Goal: Task Accomplishment & Management: Manage account settings

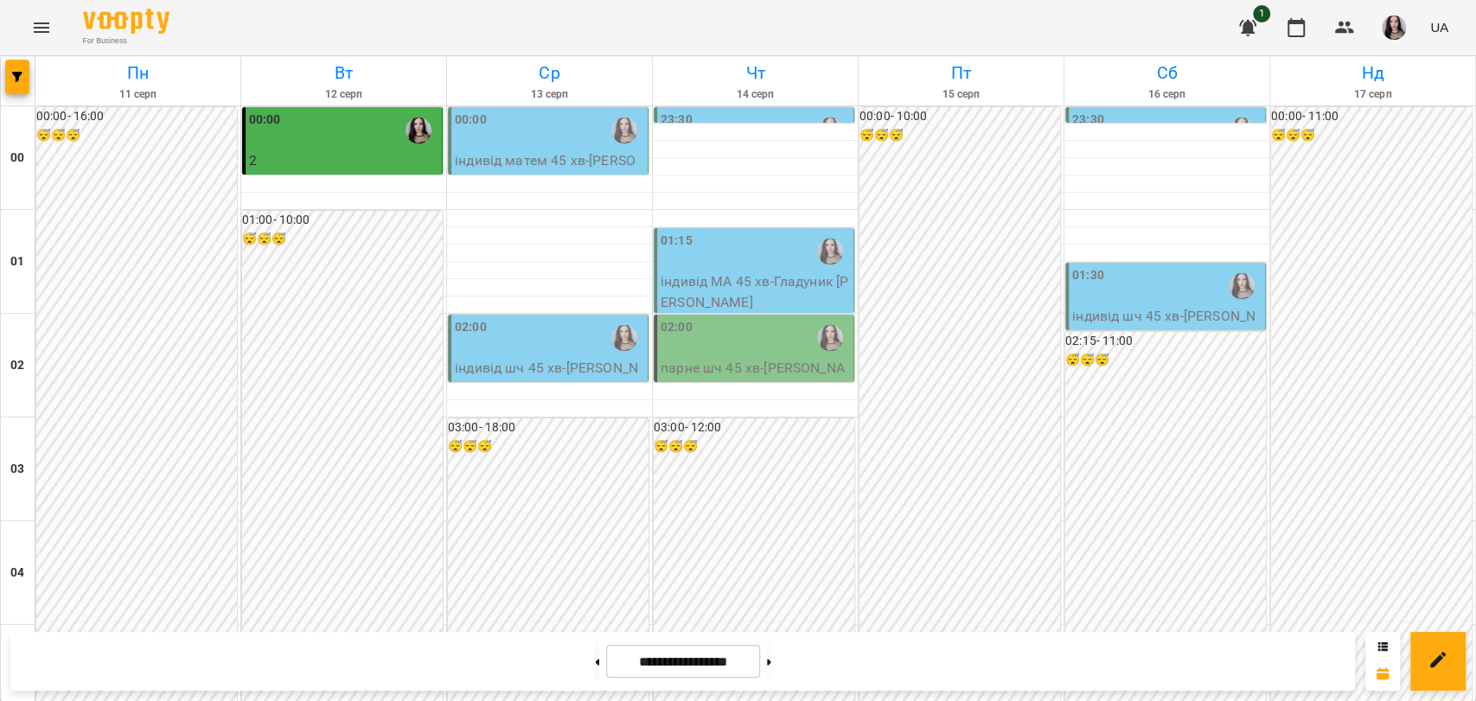
scroll to position [880, 0]
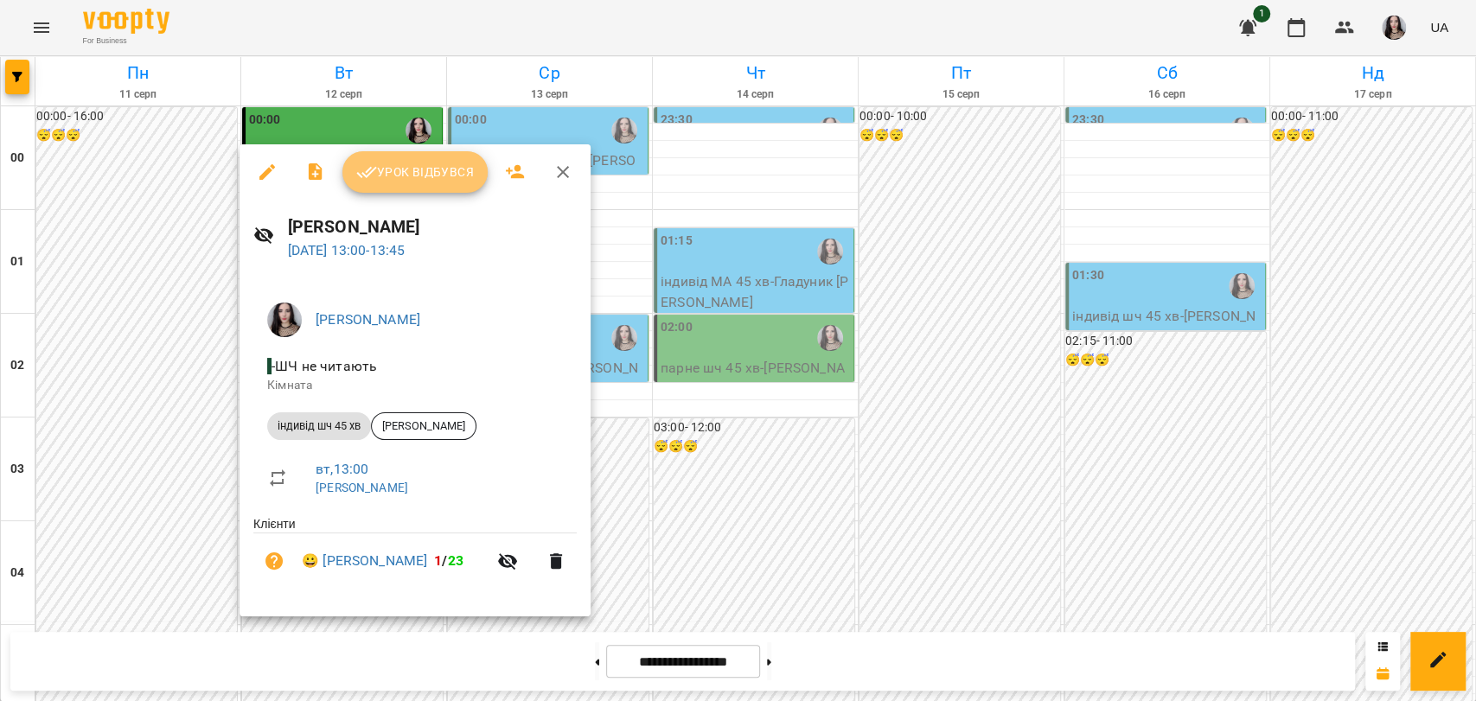
click at [421, 163] on span "Урок відбувся" at bounding box center [415, 172] width 118 height 21
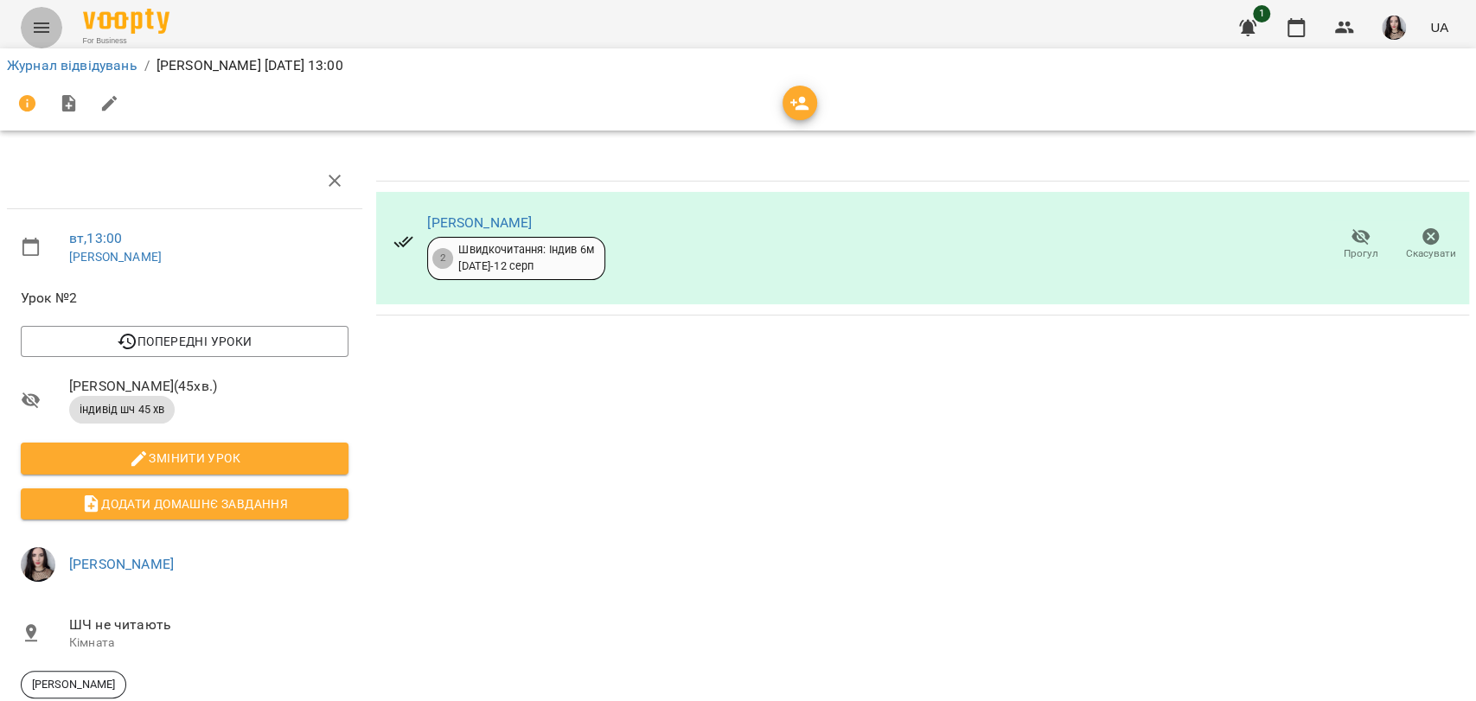
click at [33, 38] on button "Menu" at bounding box center [41, 27] width 41 height 41
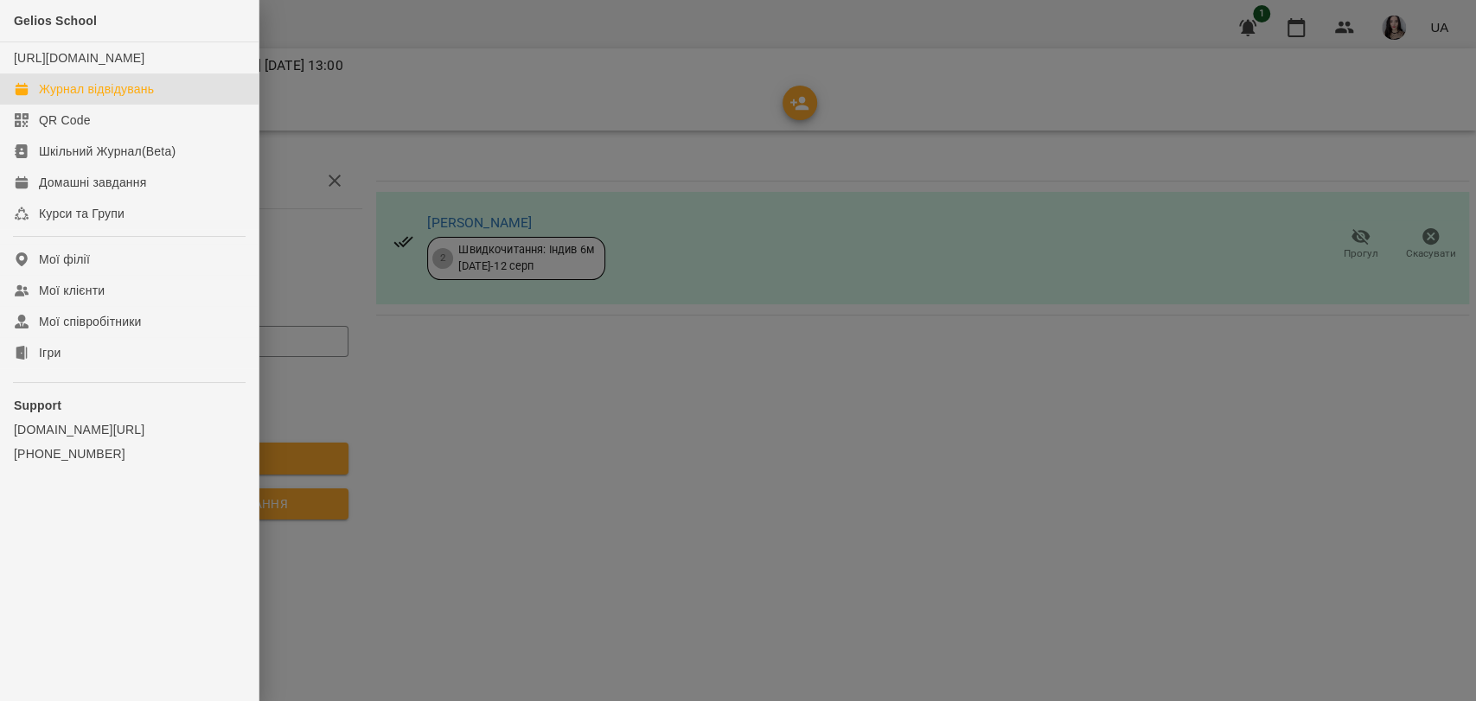
click at [114, 98] on div "Журнал відвідувань" at bounding box center [96, 88] width 115 height 17
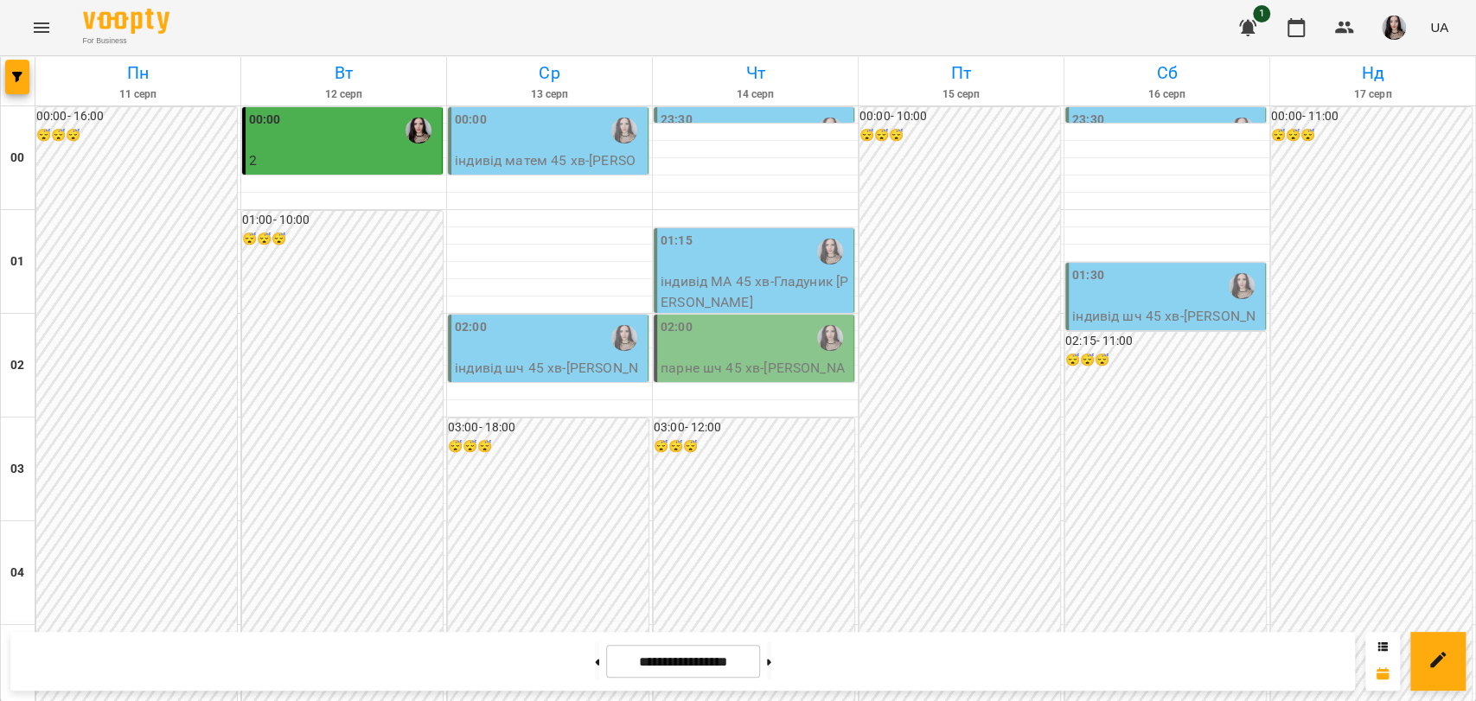
scroll to position [1658, 0]
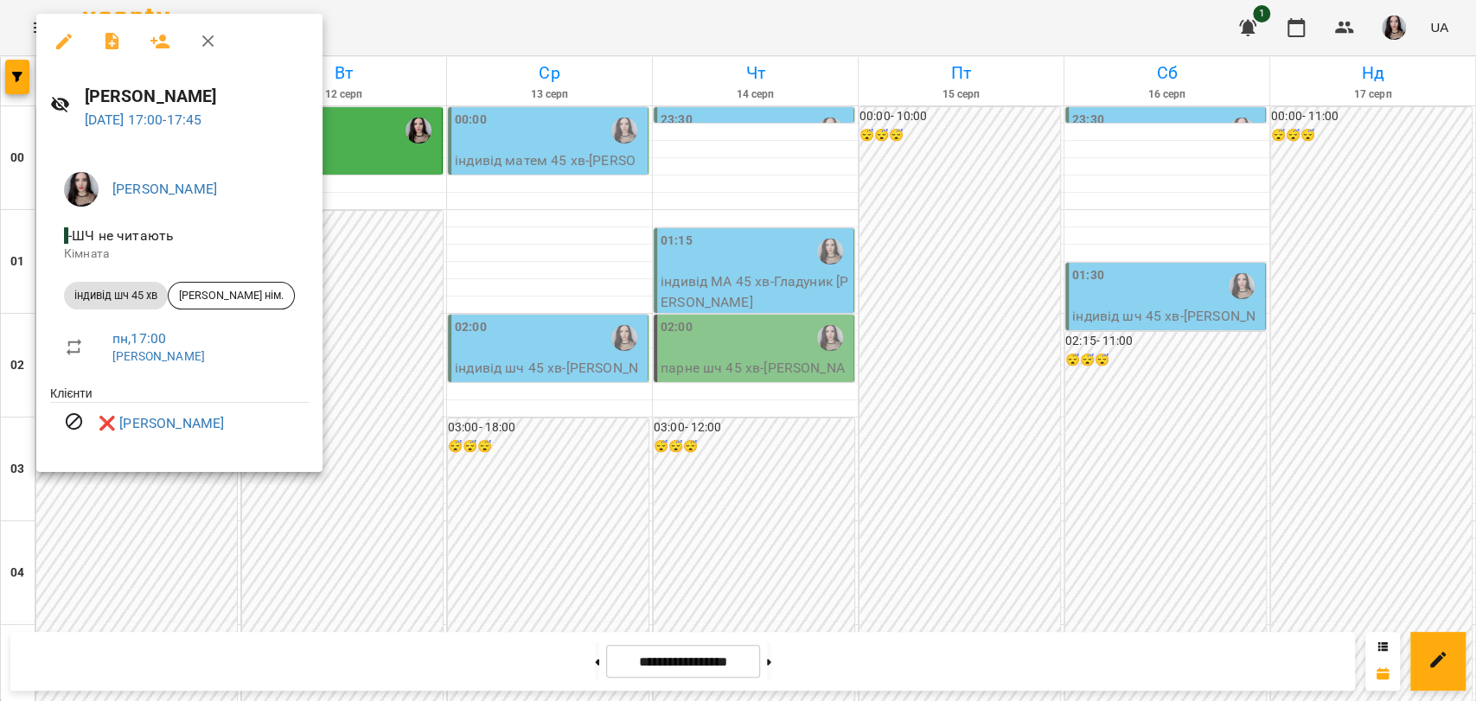
click at [549, 410] on div at bounding box center [738, 350] width 1476 height 701
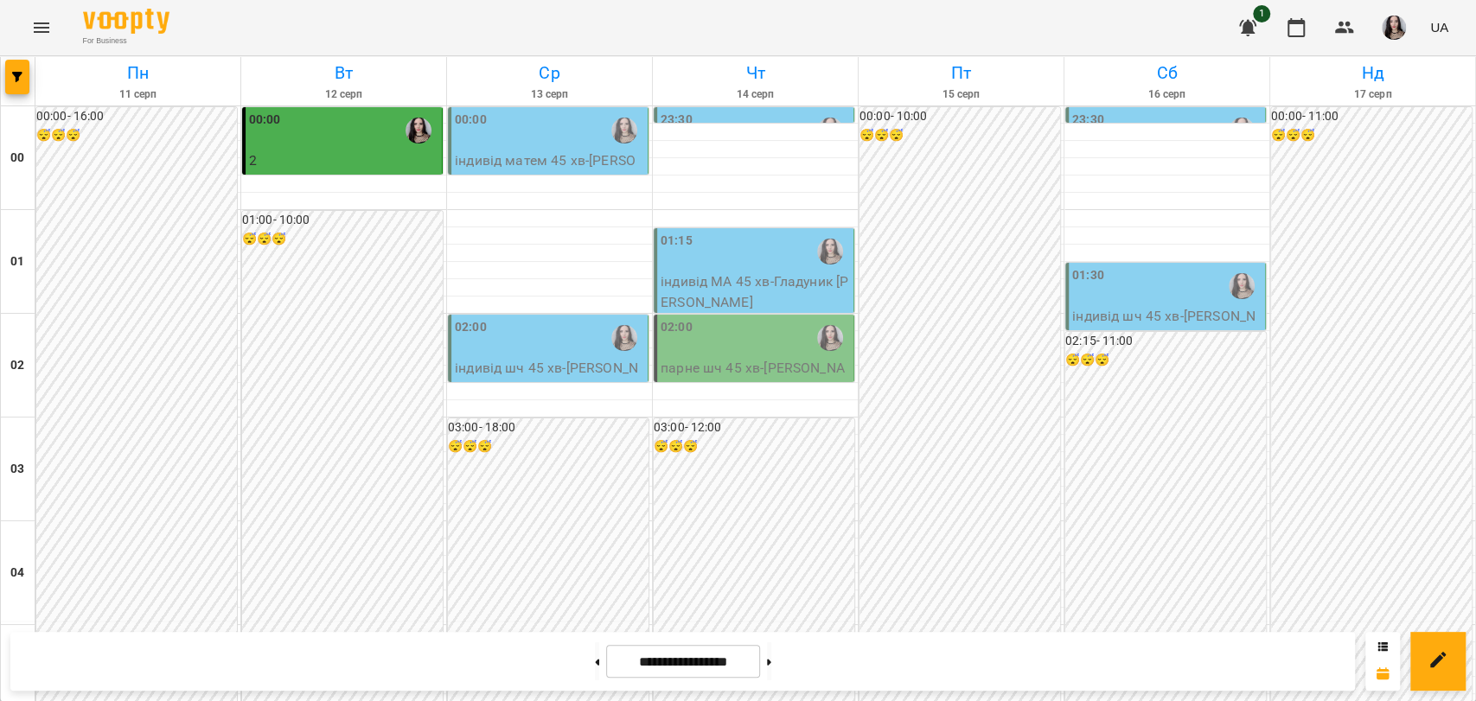
scroll to position [1500, 0]
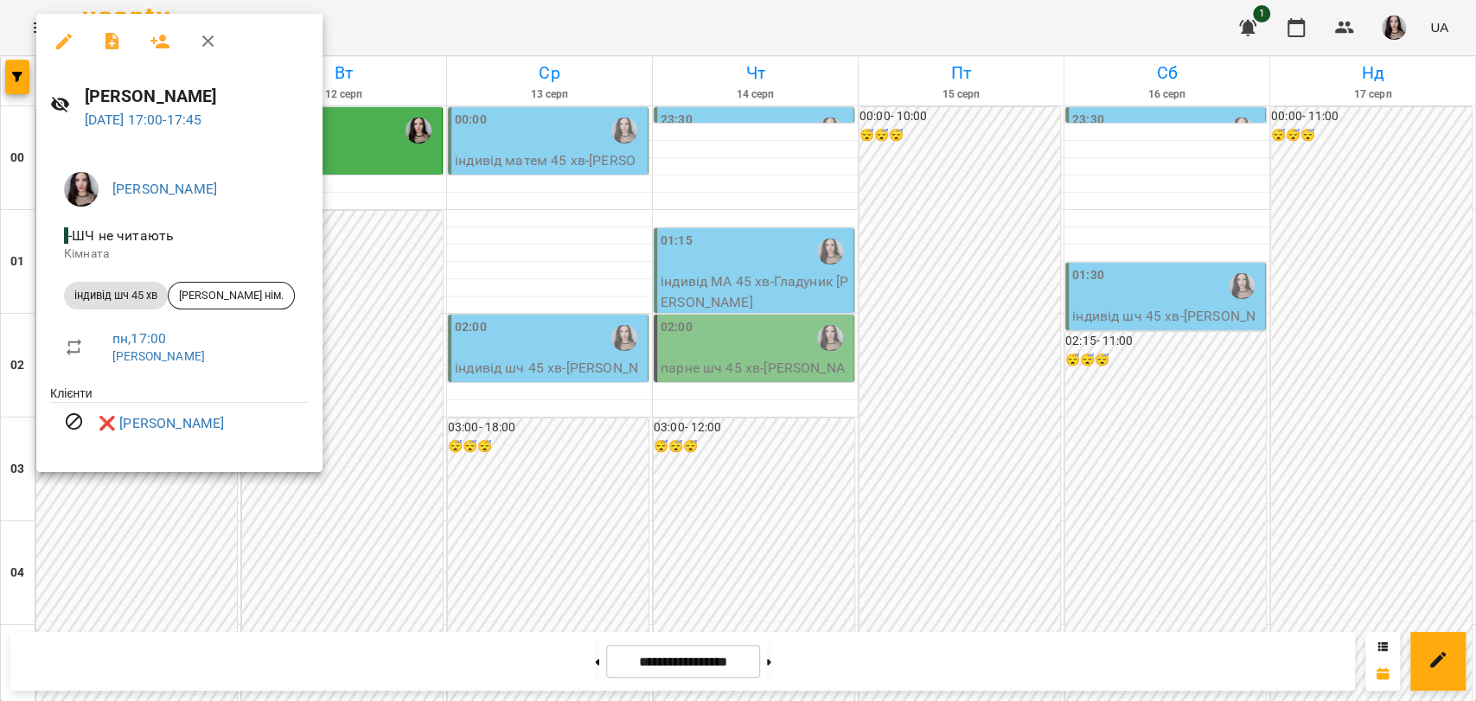
click at [118, 536] on div at bounding box center [738, 350] width 1476 height 701
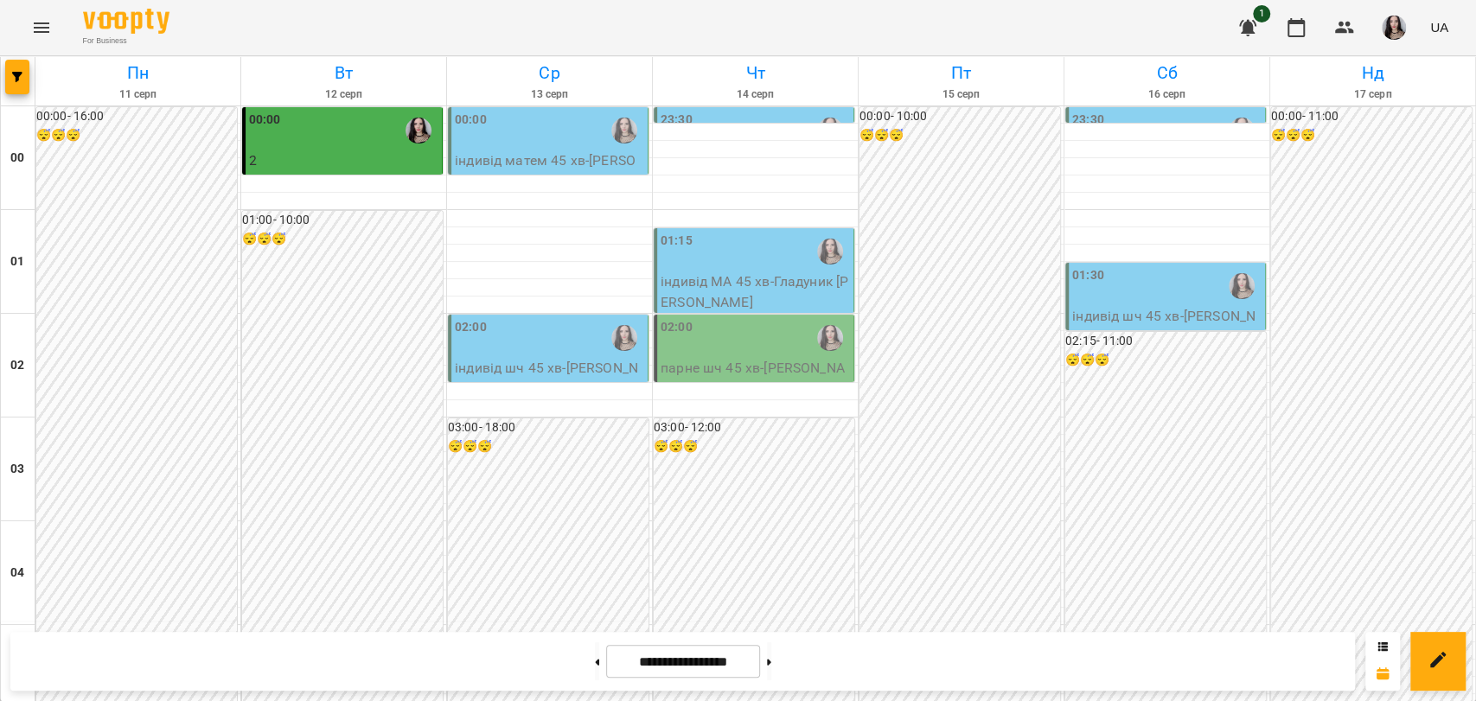
scroll to position [0, 0]
click at [595, 672] on button at bounding box center [597, 661] width 4 height 38
type input "**********"
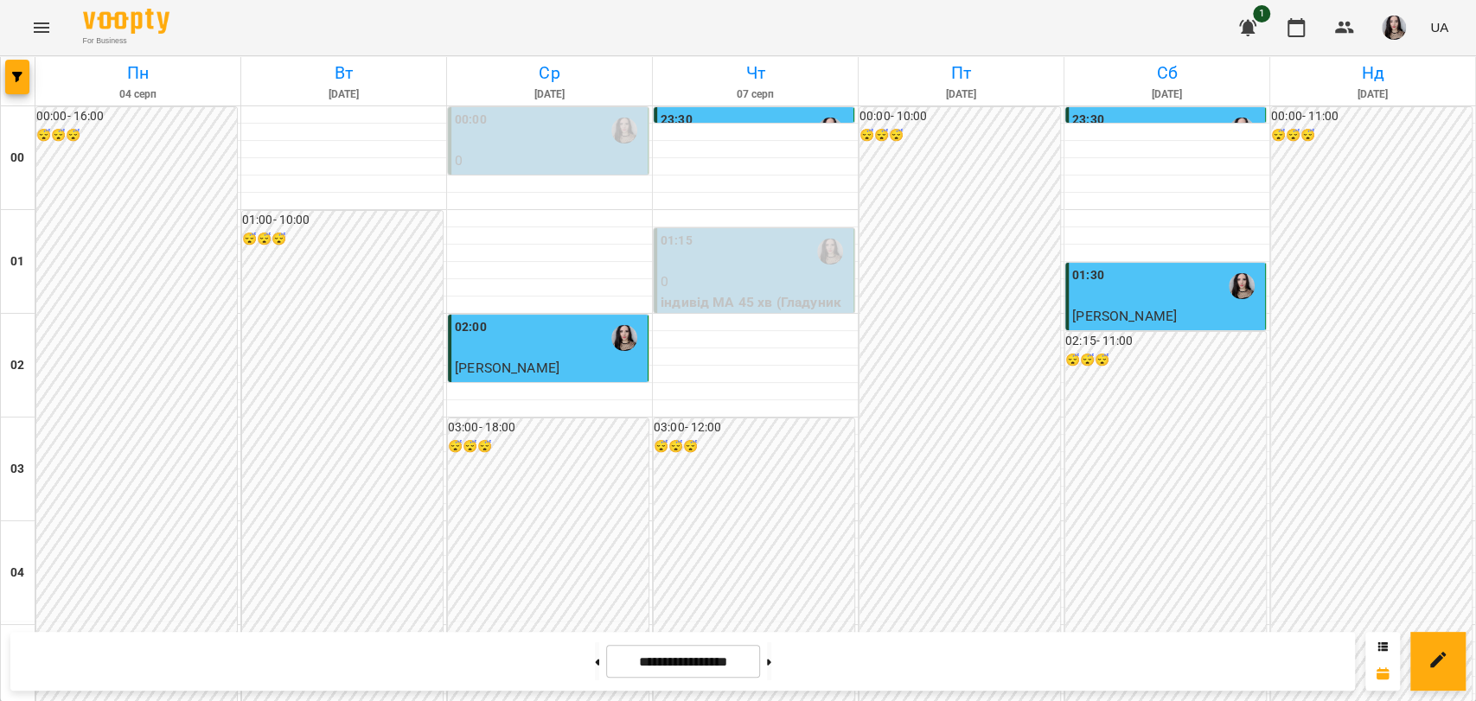
scroll to position [1529, 0]
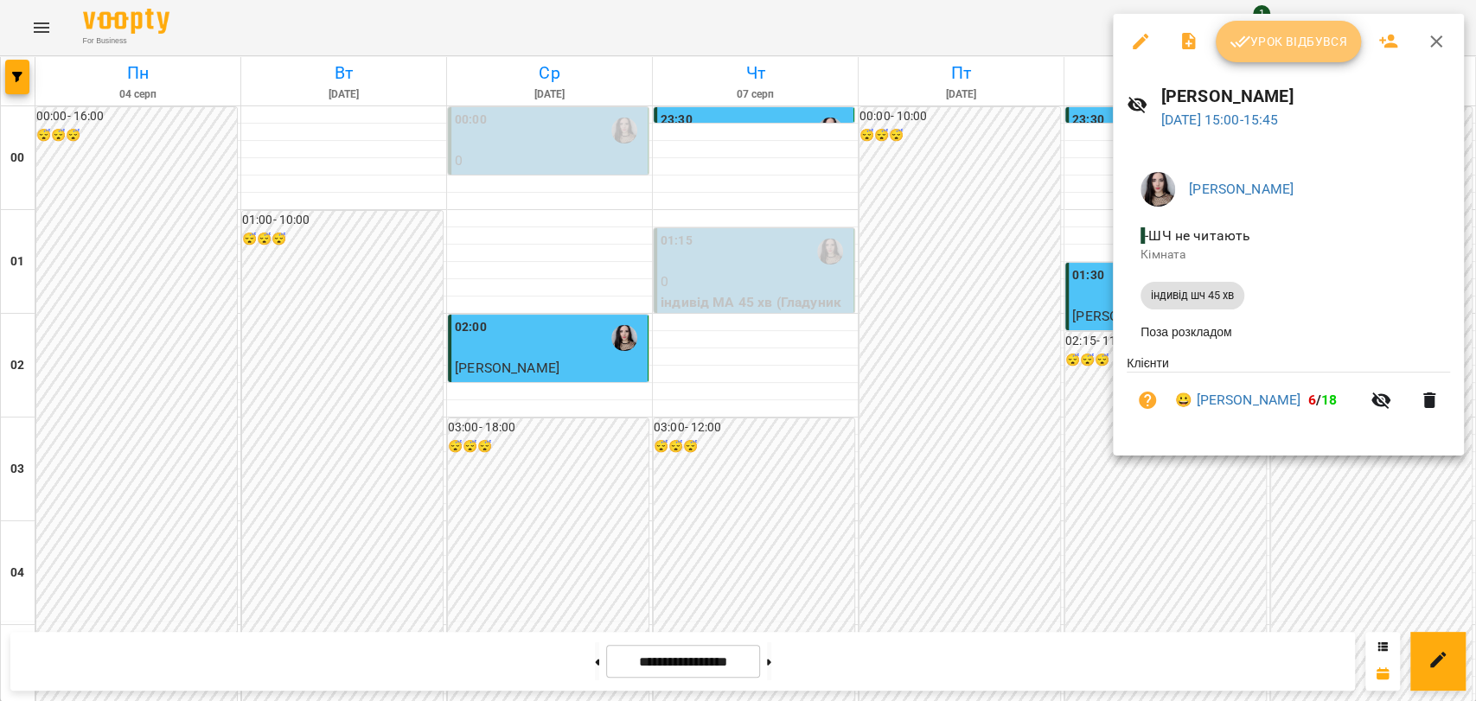
click at [1314, 32] on span "Урок відбувся" at bounding box center [1288, 41] width 118 height 21
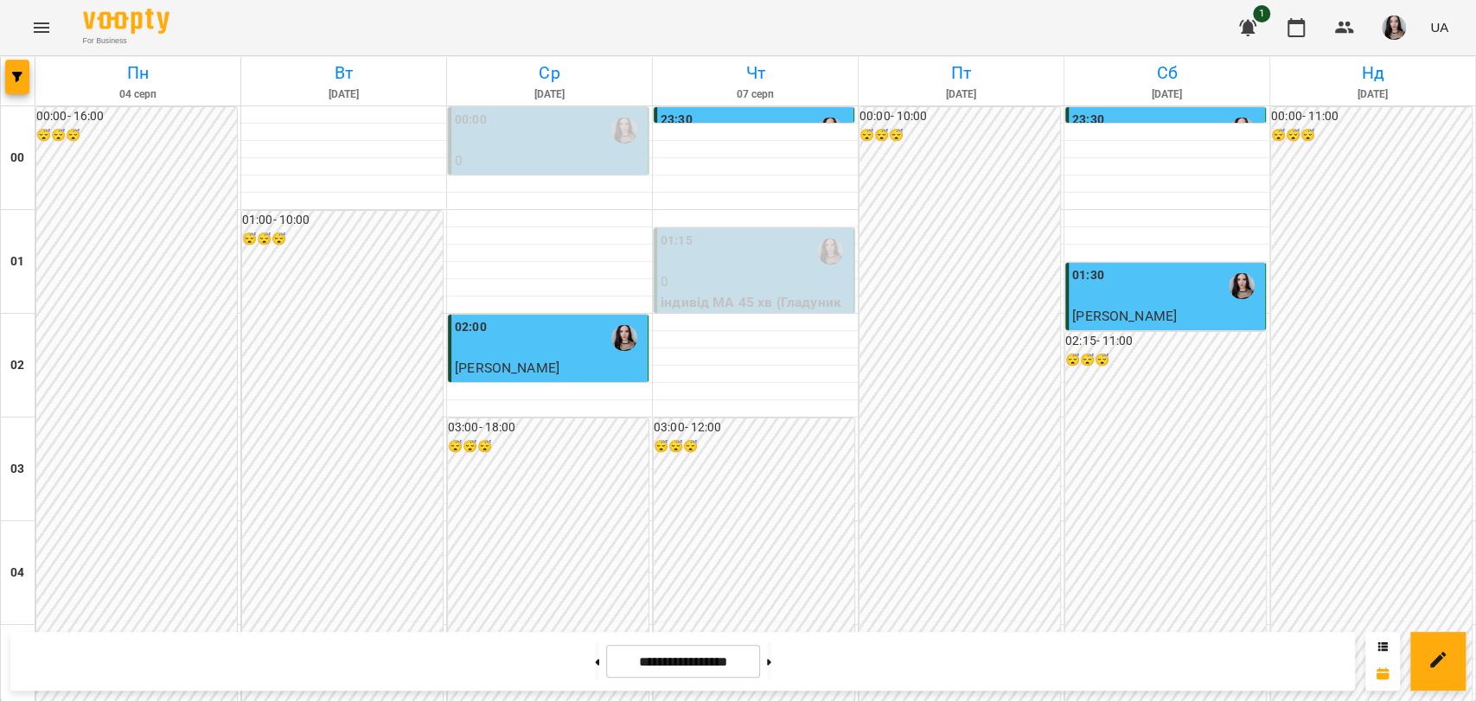
scroll to position [1701, 0]
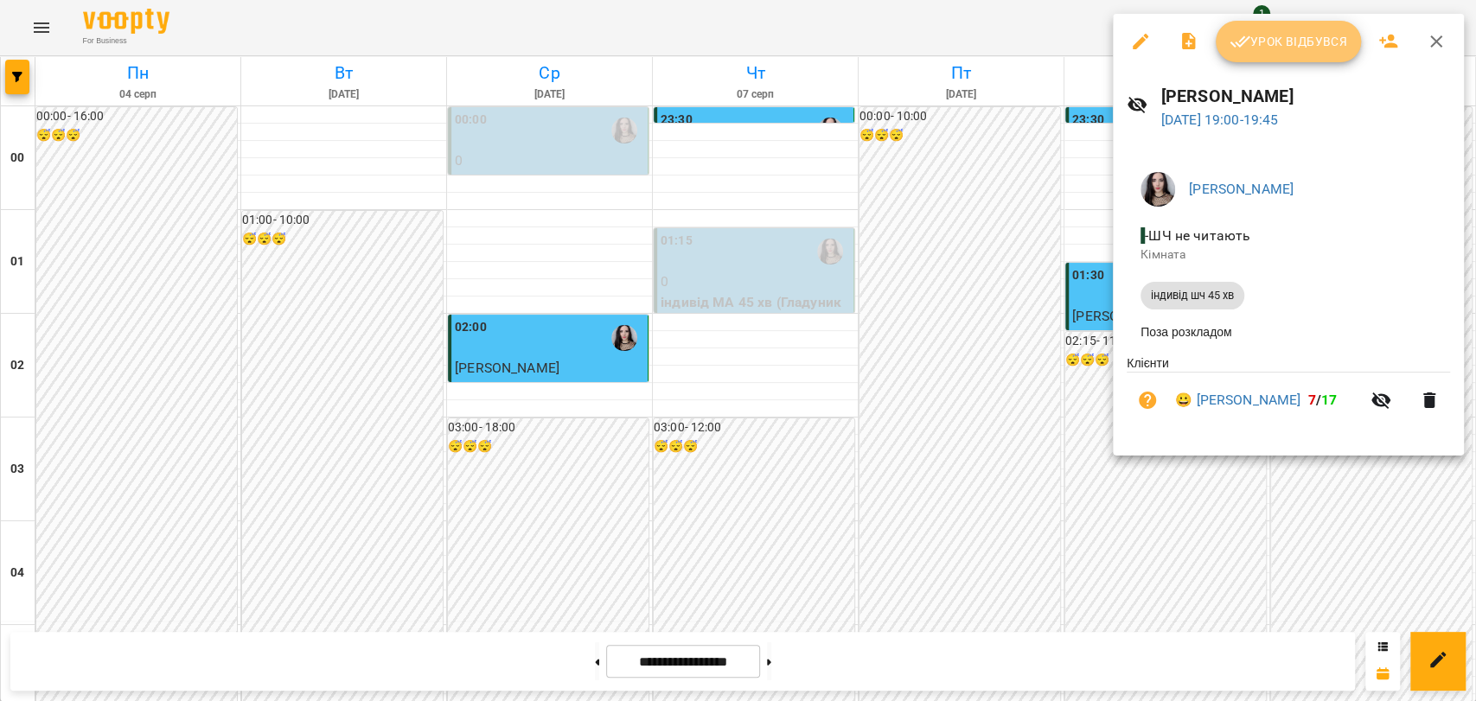
click at [1280, 43] on span "Урок відбувся" at bounding box center [1288, 41] width 118 height 21
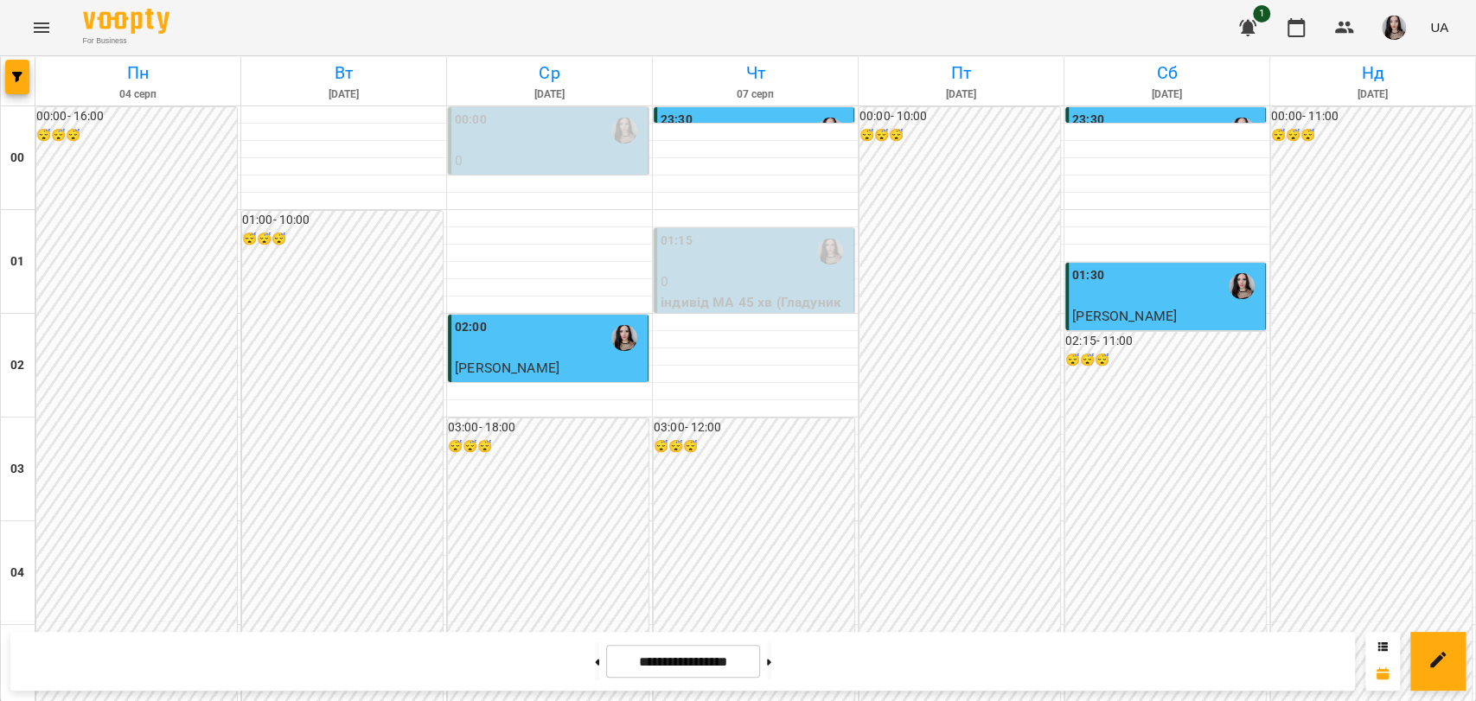
scroll to position [1973, 0]
